Goal: Information Seeking & Learning: Find specific fact

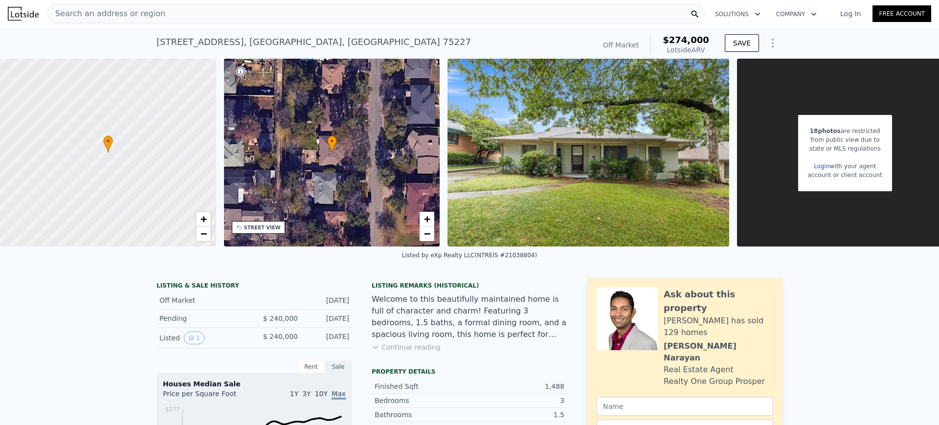
click at [373, 12] on div "Search an address or region" at bounding box center [376, 14] width 658 height 20
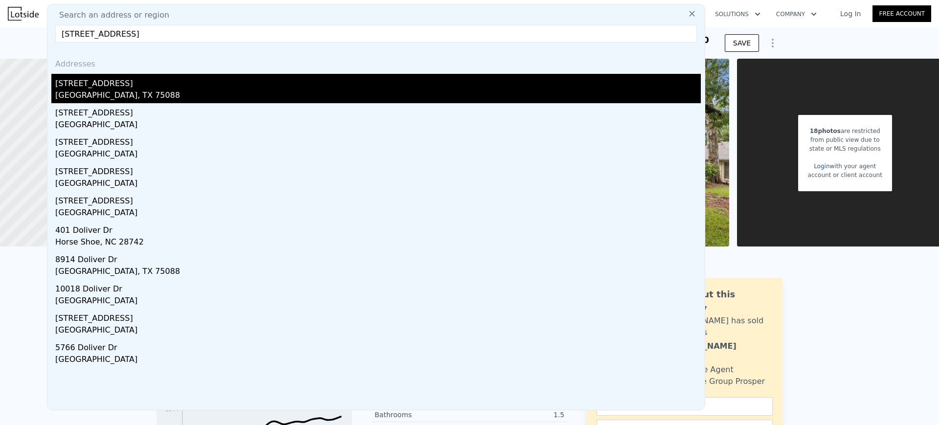
type input "[STREET_ADDRESS]"
click at [115, 83] on div "[STREET_ADDRESS]" at bounding box center [378, 82] width 646 height 16
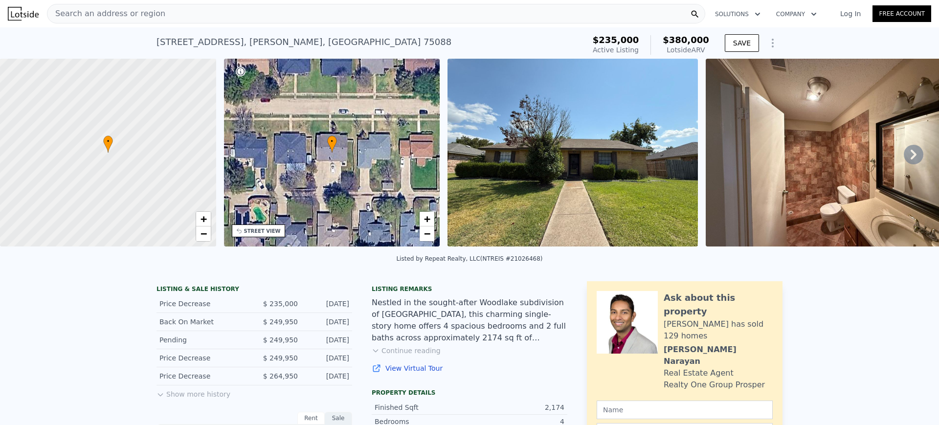
click at [158, 11] on div "Search an address or region" at bounding box center [376, 14] width 658 height 20
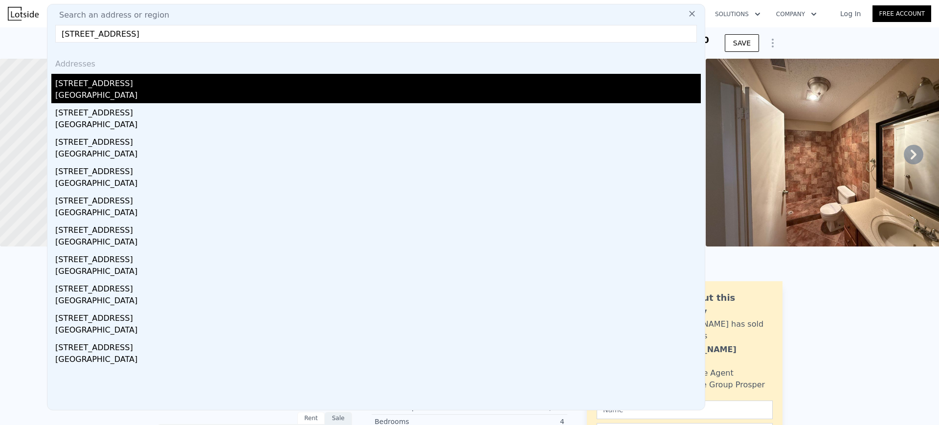
type input "[STREET_ADDRESS]"
click at [107, 80] on div "[STREET_ADDRESS]" at bounding box center [378, 82] width 646 height 16
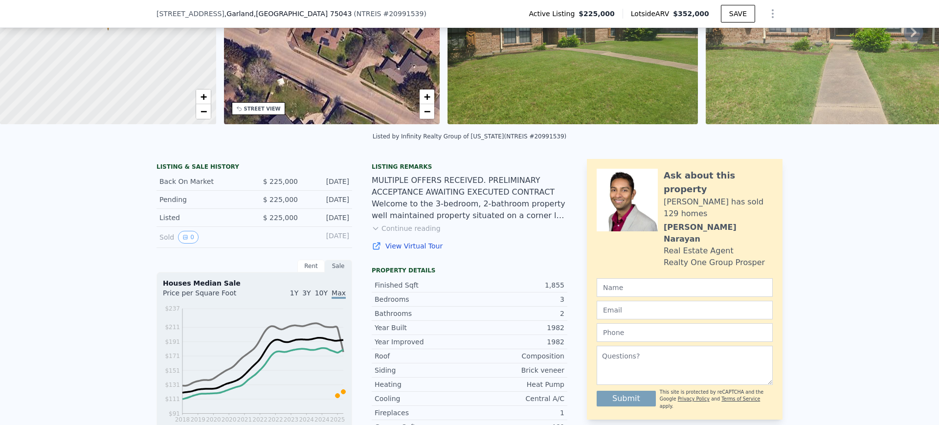
scroll to position [168, 0]
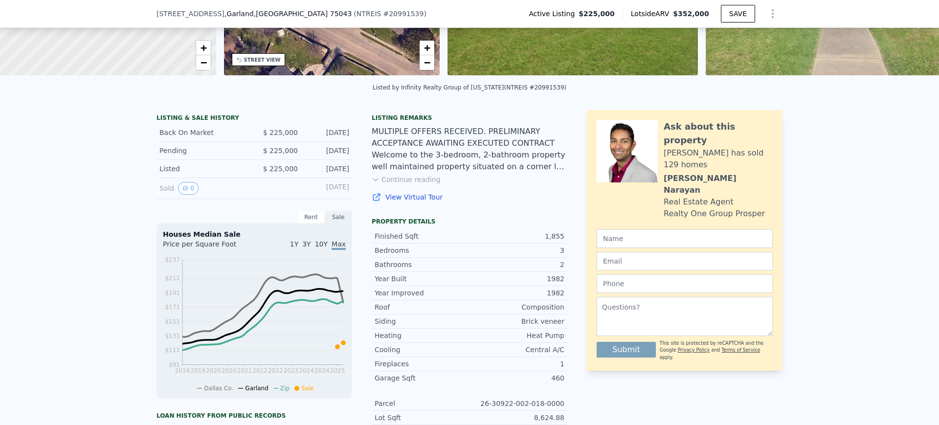
click at [834, 348] on div "LISTING & SALE HISTORY Back On Market $ 225,000 [DATE] Pending $ 225,000 [DATE]…" at bounding box center [469, 351] width 939 height 499
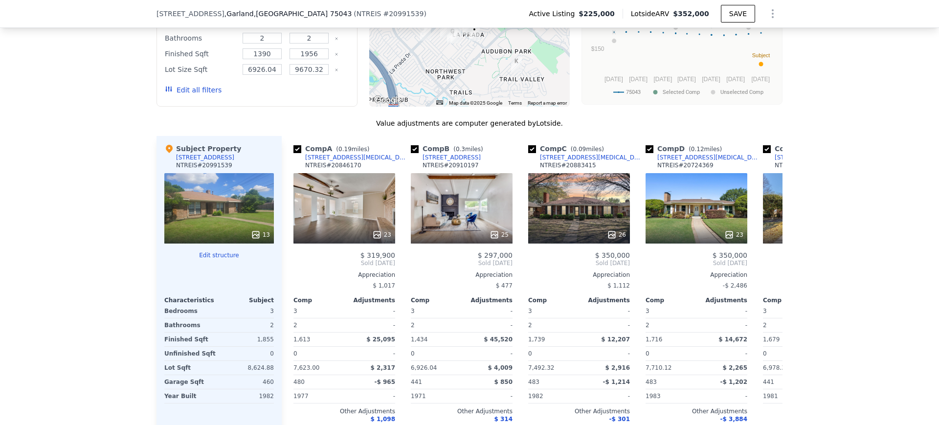
scroll to position [950, 0]
